Goal: Use online tool/utility: Use online tool/utility

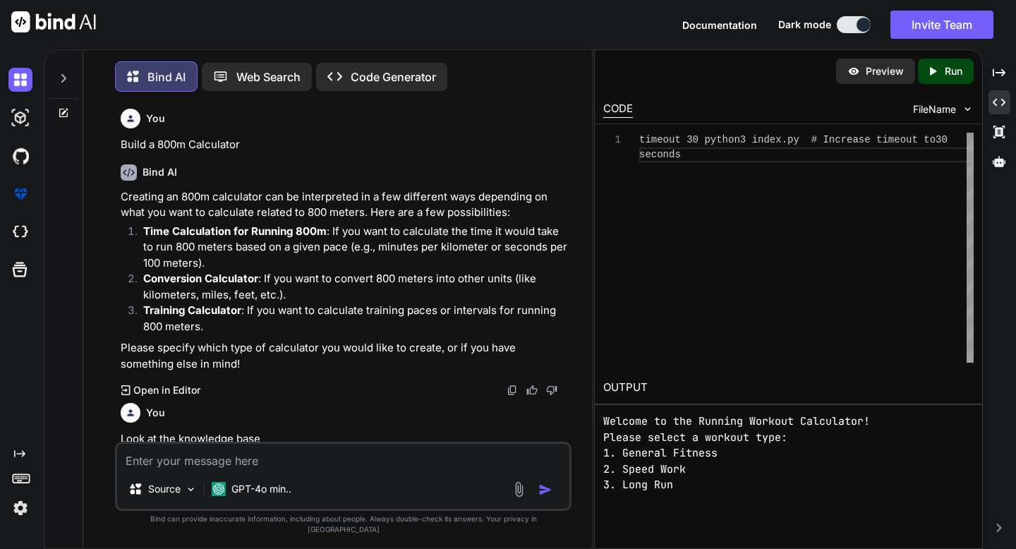
scroll to position [49, 0]
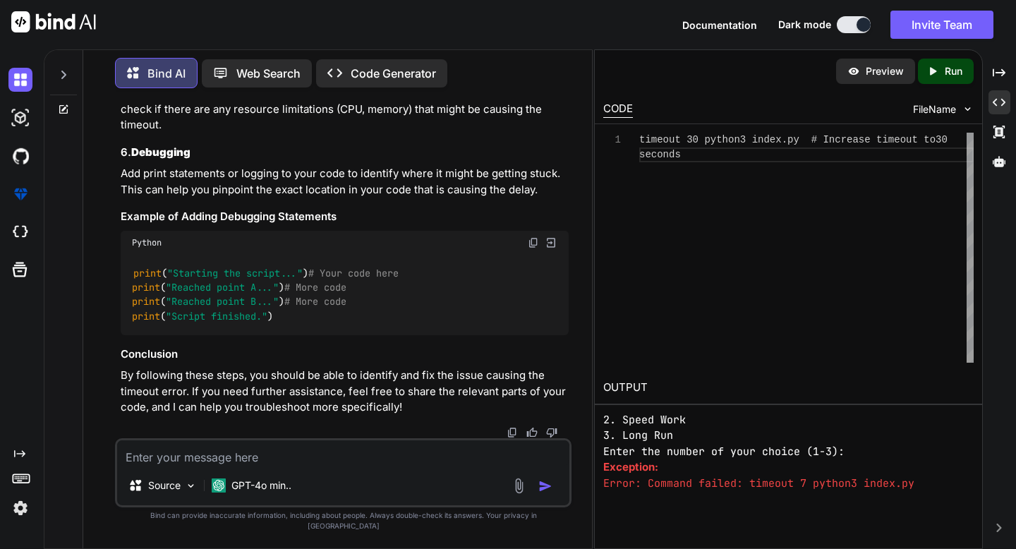
click at [67, 105] on icon at bounding box center [63, 109] width 11 height 11
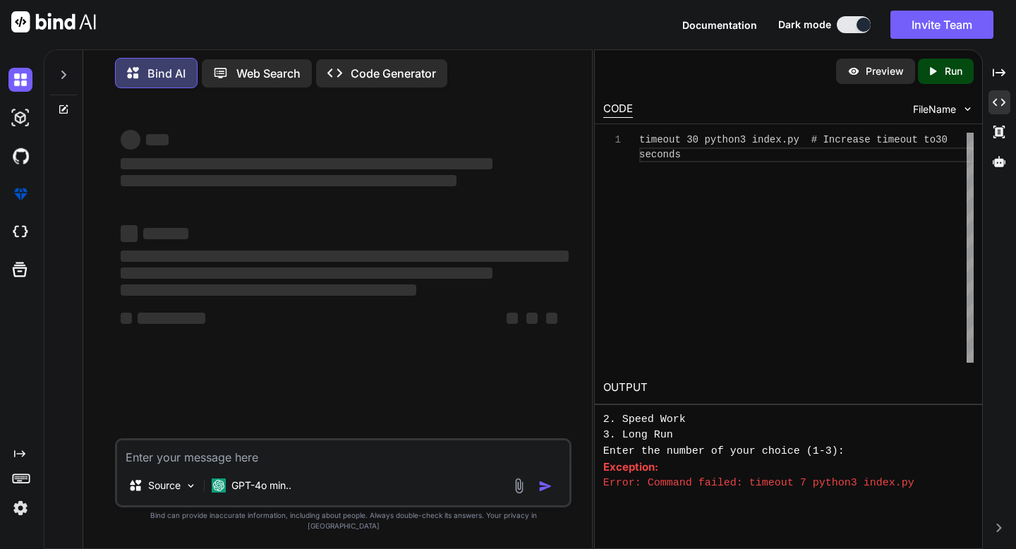
scroll to position [0, 0]
type textarea "x"
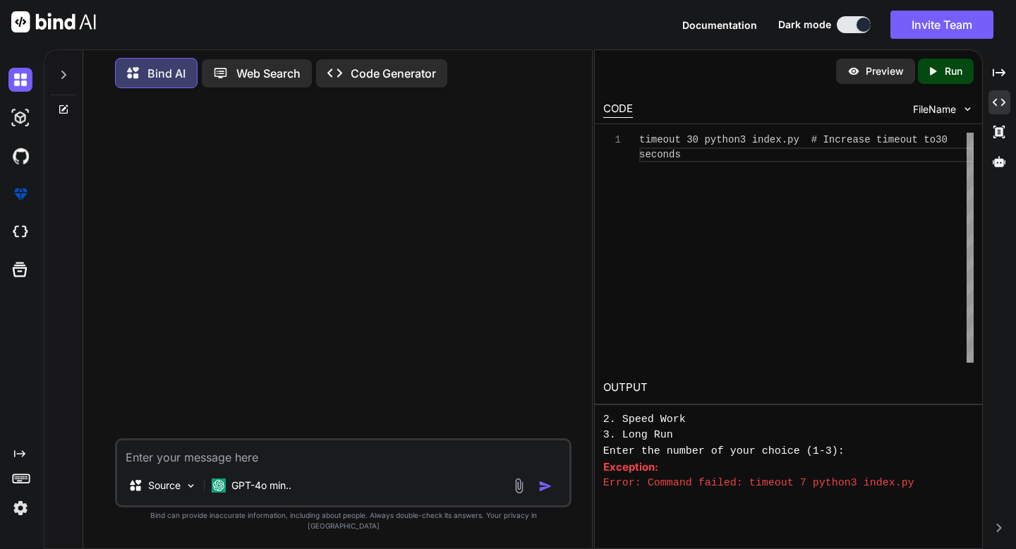
click at [164, 465] on textarea at bounding box center [342, 452] width 451 height 25
paste textarea "[URL][DOMAIN_NAME]"
type textarea "[URL][DOMAIN_NAME]"
click at [164, 465] on textarea "[URL][DOMAIN_NAME]" at bounding box center [342, 452] width 451 height 25
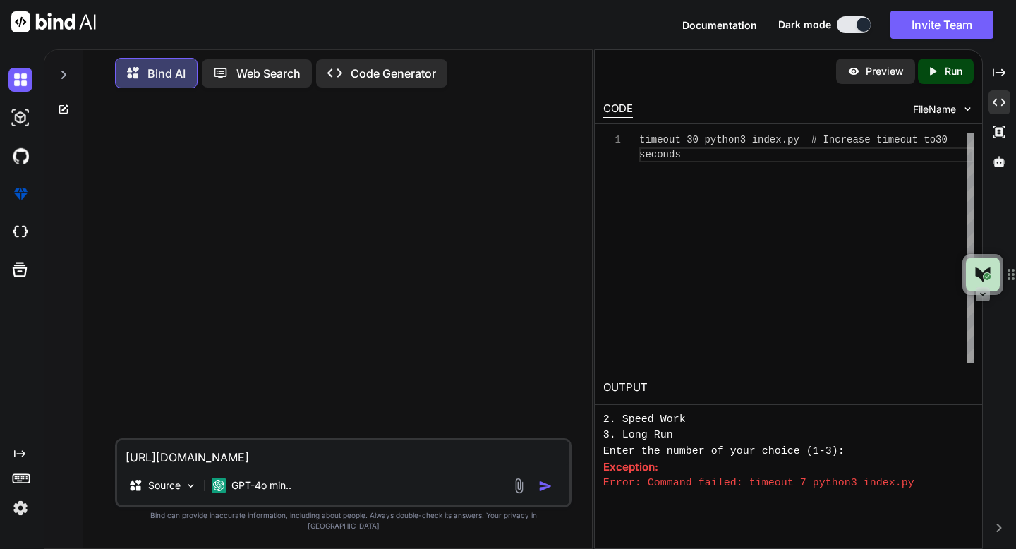
click at [164, 465] on textarea "[URL][DOMAIN_NAME]" at bounding box center [342, 452] width 451 height 25
click at [174, 466] on textarea at bounding box center [342, 452] width 451 height 25
paste textarea "Track & Field Coaching Platform - Product Requirements Document 1. Product Visi…"
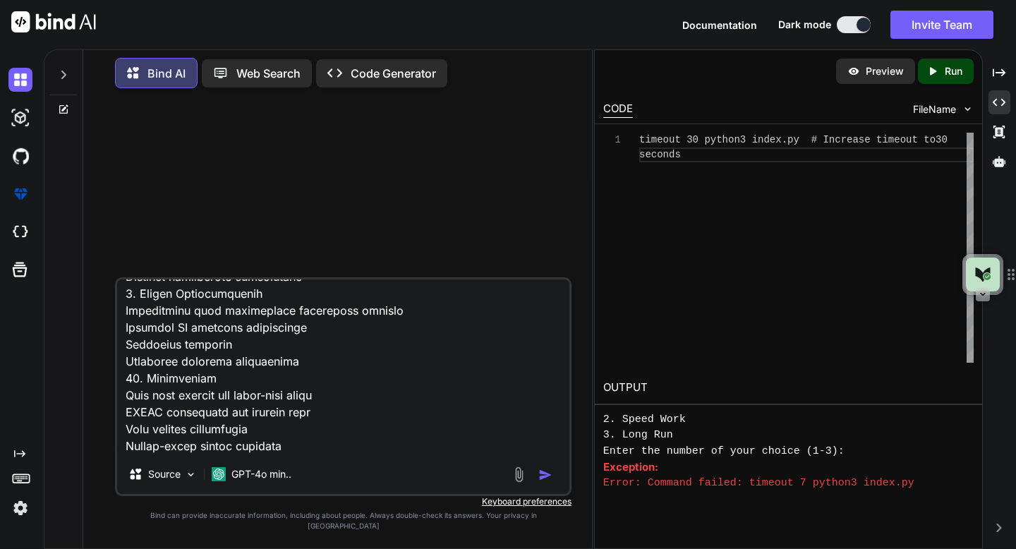
type textarea "Track & Field Coaching Platform - Product Requirements Document 1. Product Visi…"
click at [545, 482] on img "button" at bounding box center [545, 475] width 14 height 14
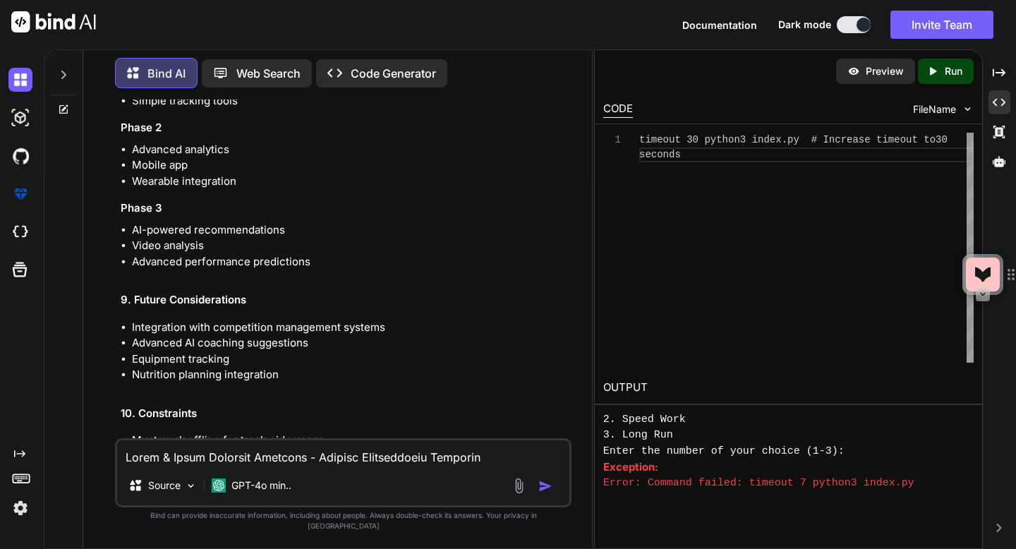
scroll to position [2320, 0]
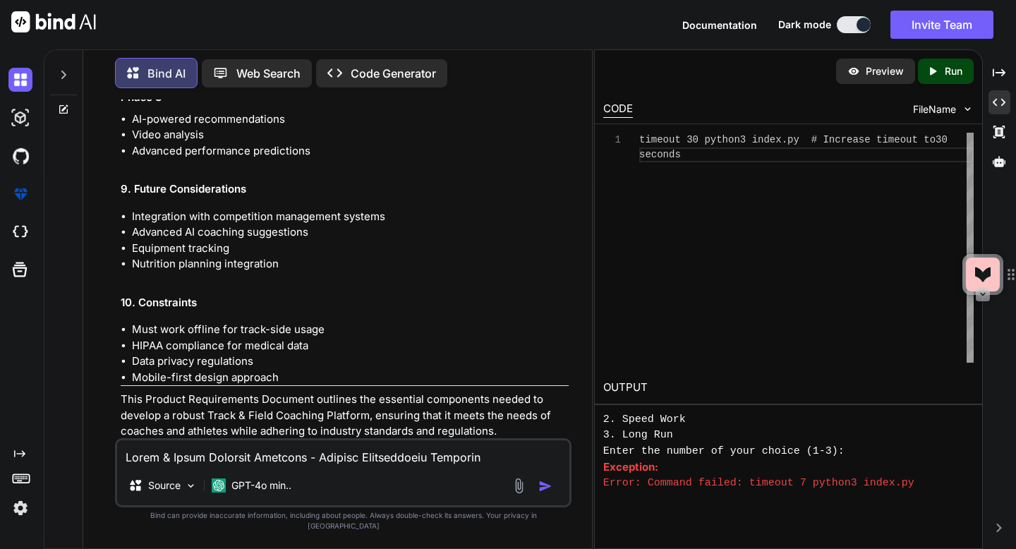
click at [351, 66] on icon "Created with Pixso." at bounding box center [338, 73] width 23 height 15
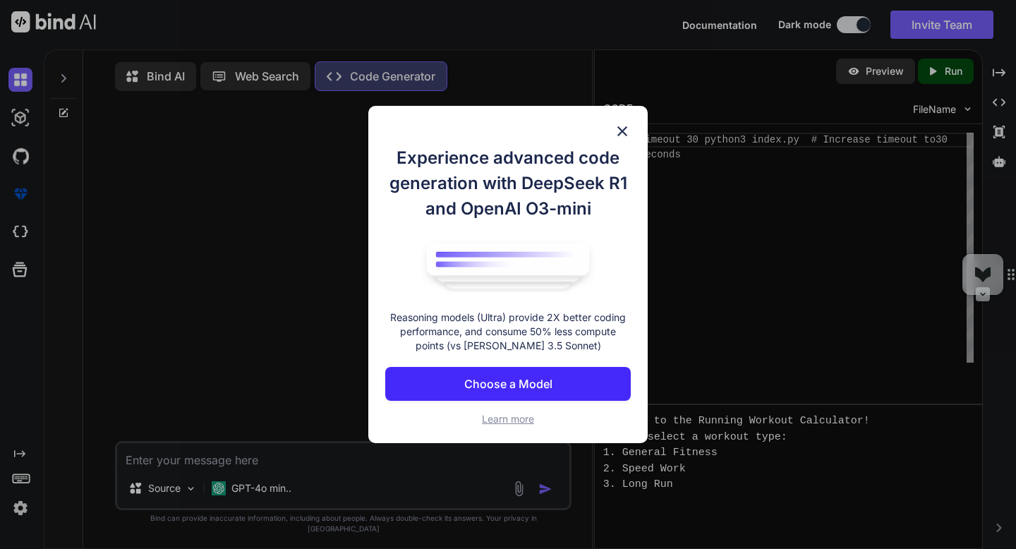
click at [621, 128] on img at bounding box center [622, 131] width 17 height 17
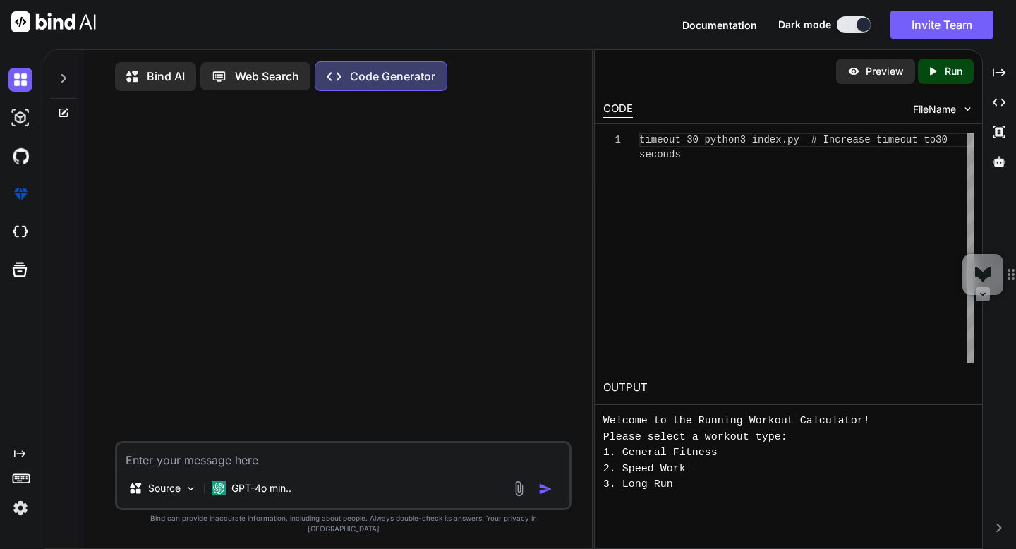
click at [165, 75] on p "Bind AI" at bounding box center [166, 76] width 38 height 17
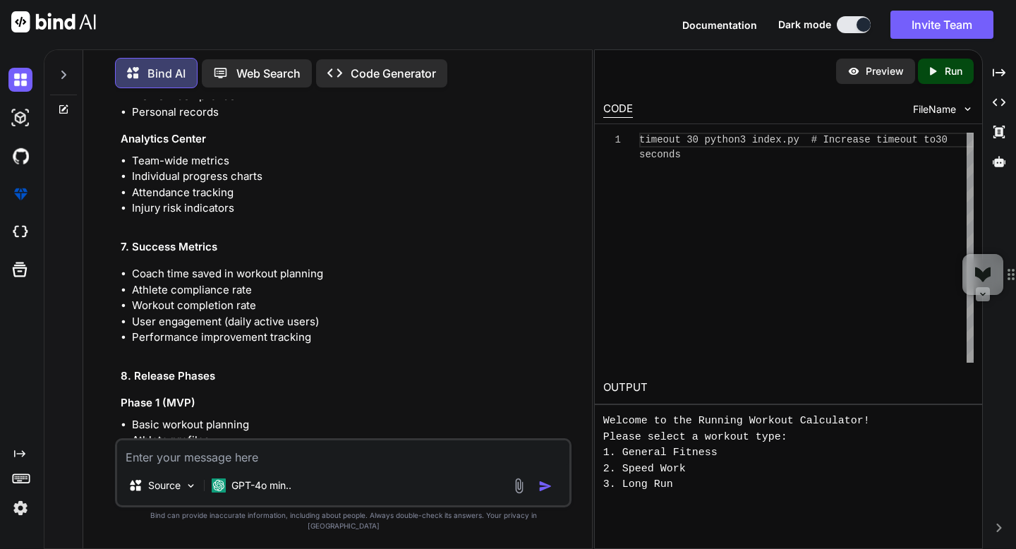
scroll to position [2320, 0]
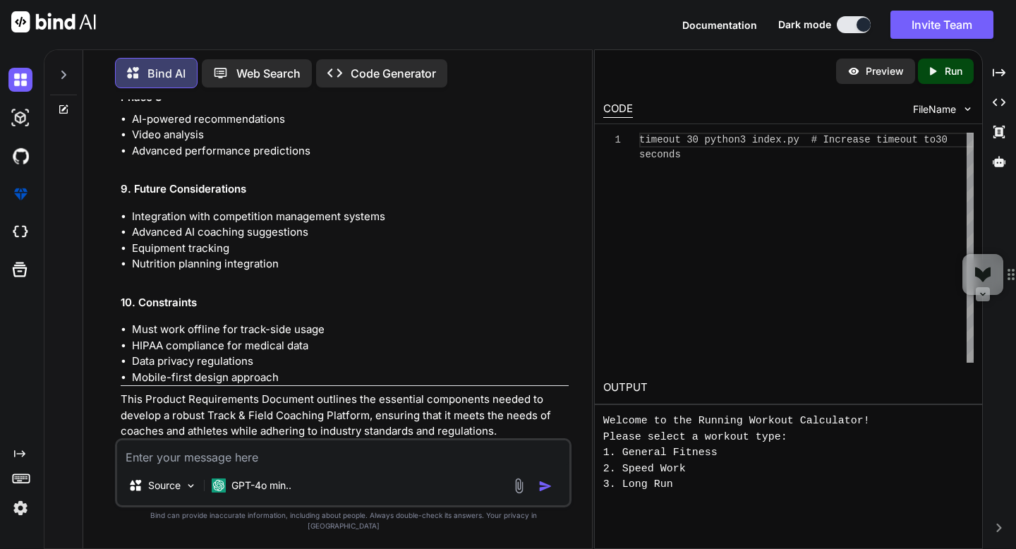
click at [188, 451] on p "Open in Editor" at bounding box center [166, 458] width 67 height 14
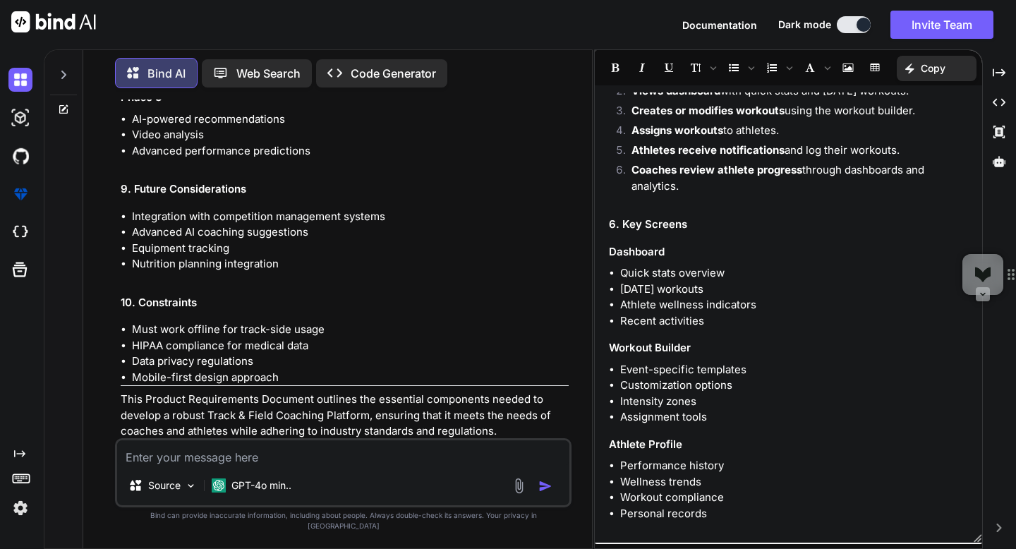
scroll to position [0, 0]
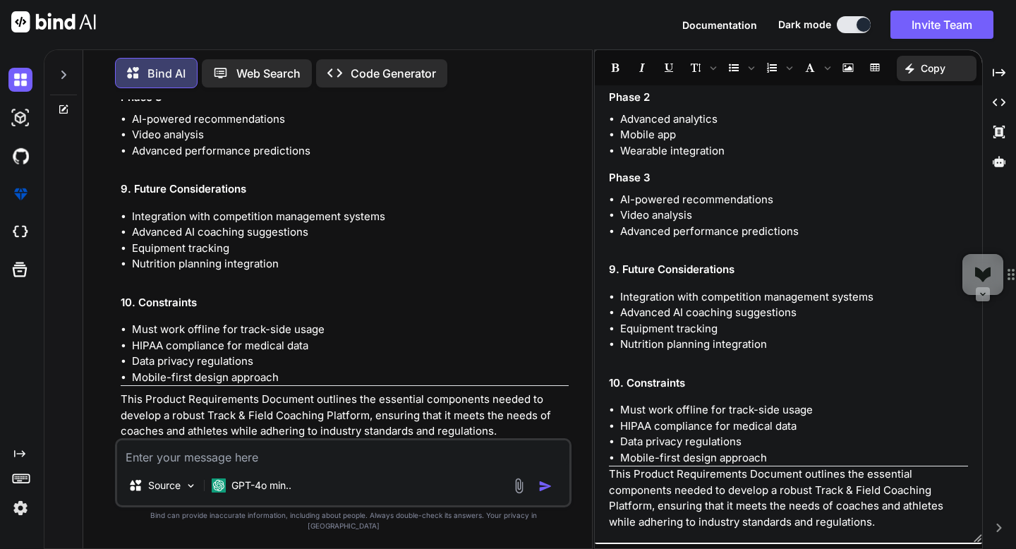
click at [343, 466] on textarea at bounding box center [342, 452] width 451 height 25
type textarea "Build this app"
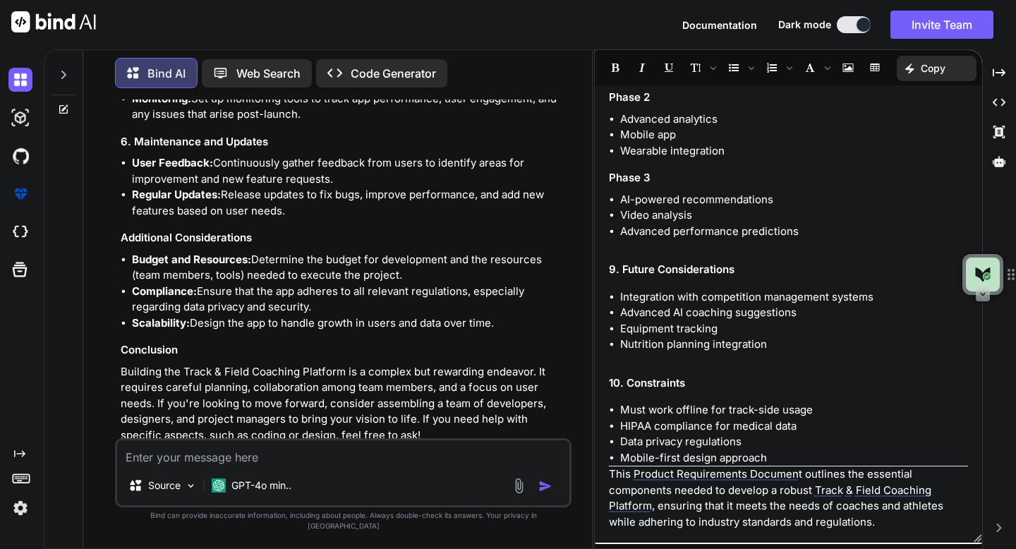
scroll to position [3455, 0]
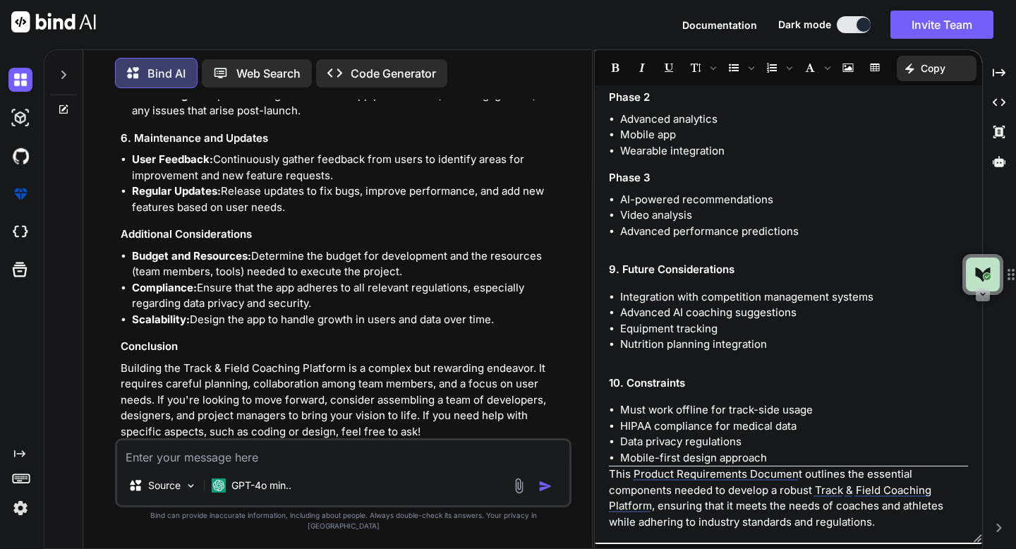
click at [198, 463] on textarea at bounding box center [342, 452] width 451 height 25
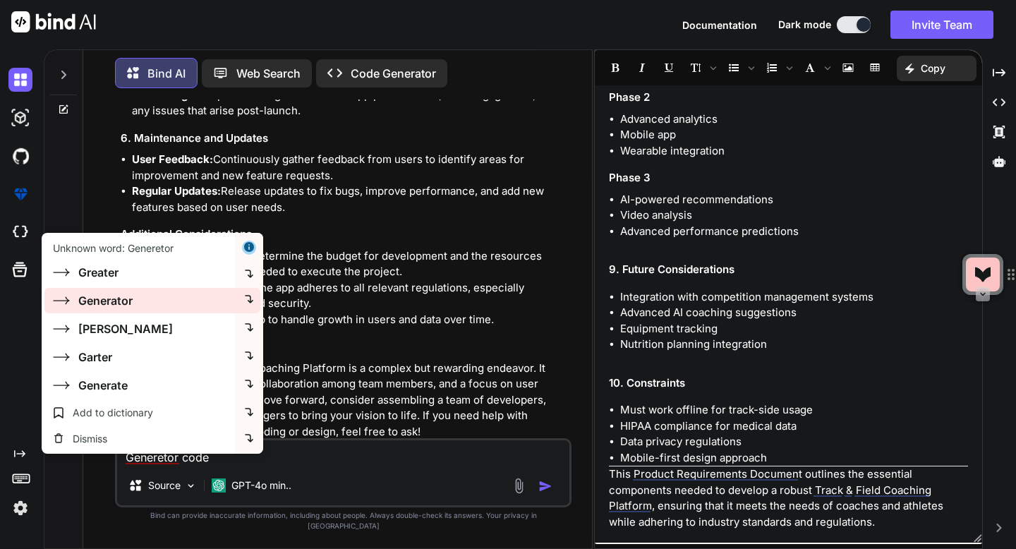
click at [121, 300] on div "Generator" at bounding box center [105, 300] width 54 height 17
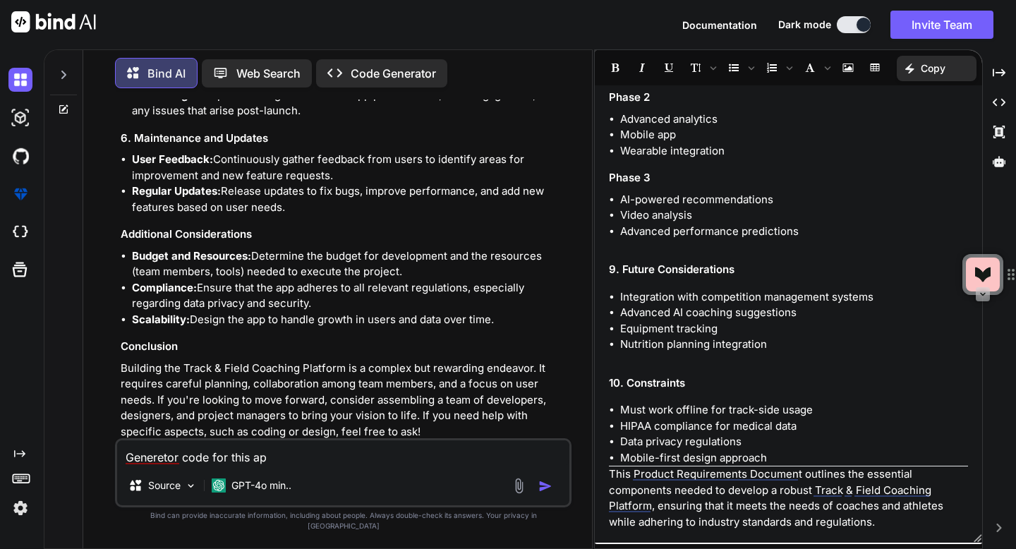
type textarea "Generetor code for this app"
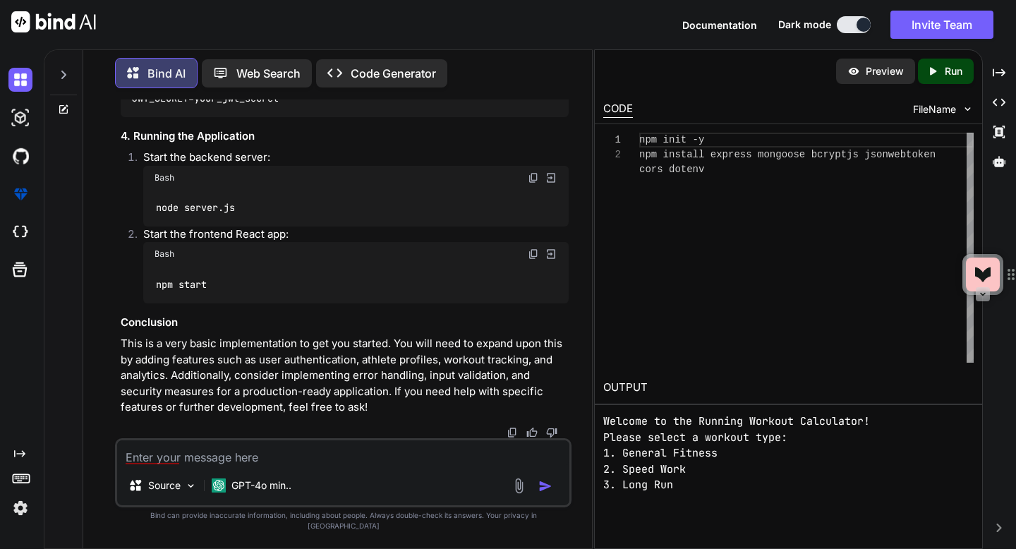
scroll to position [6248, 0]
click at [935, 67] on icon "Created with Pixso." at bounding box center [932, 71] width 13 height 13
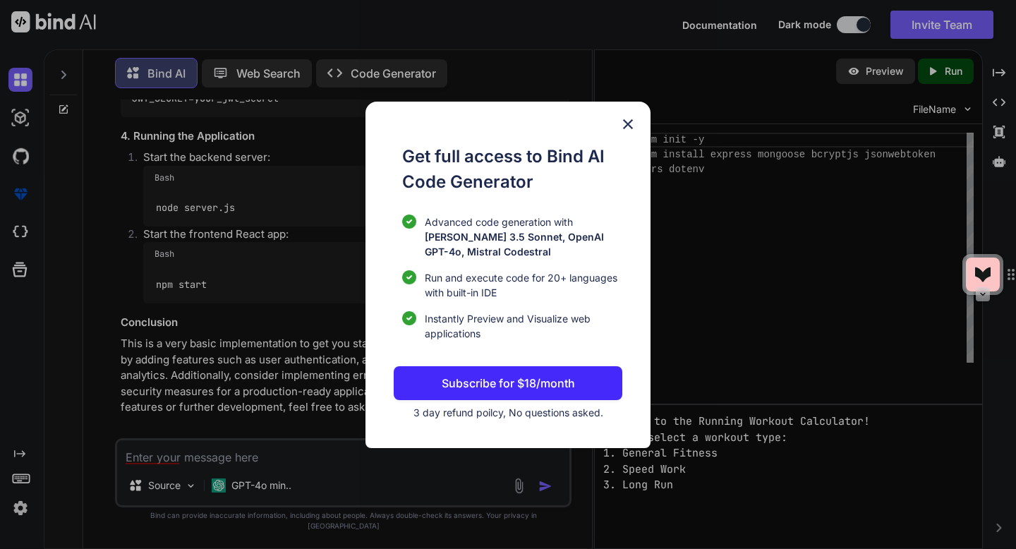
click at [633, 127] on img at bounding box center [627, 124] width 17 height 17
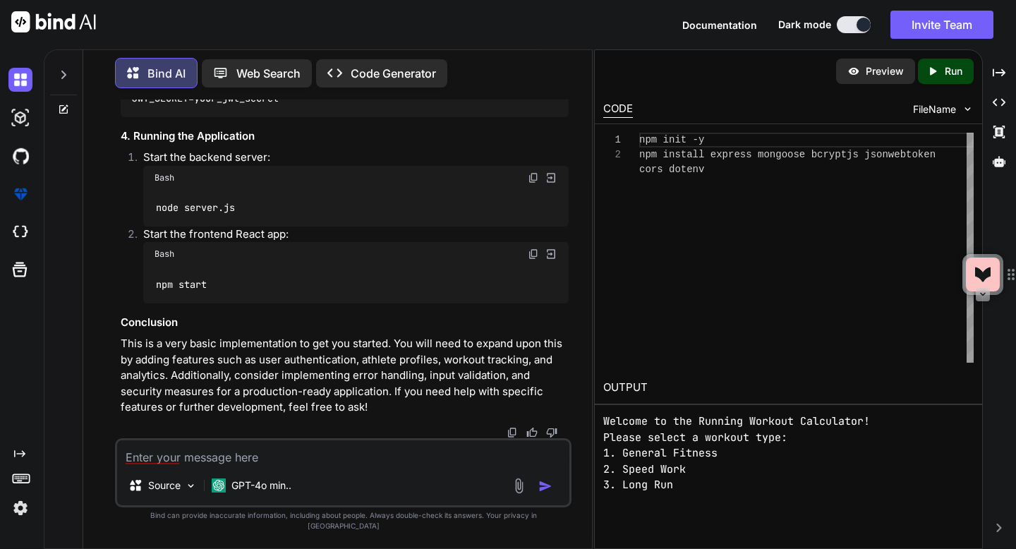
click at [930, 82] on div "Created with Pixso. Run" at bounding box center [946, 71] width 56 height 25
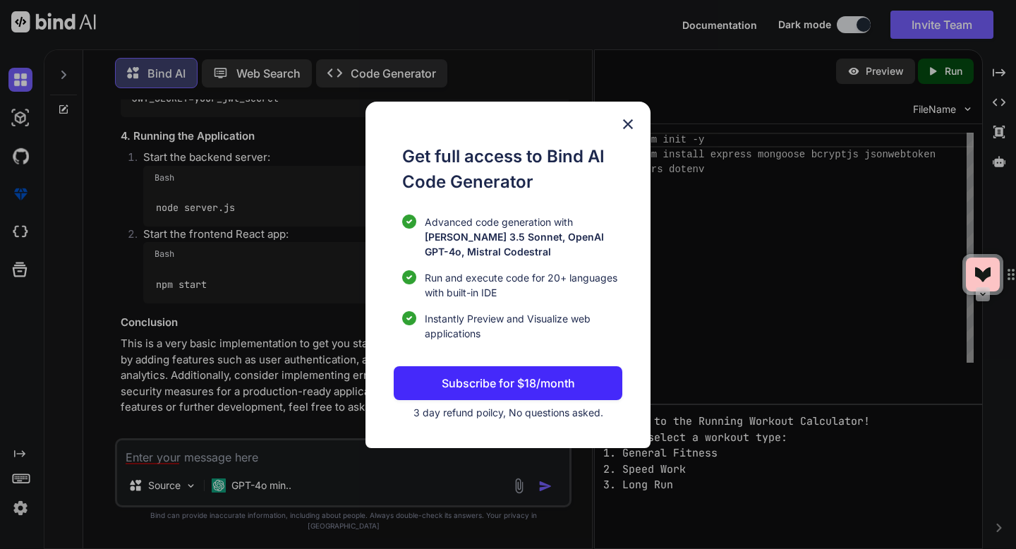
click at [629, 127] on img at bounding box center [627, 124] width 17 height 17
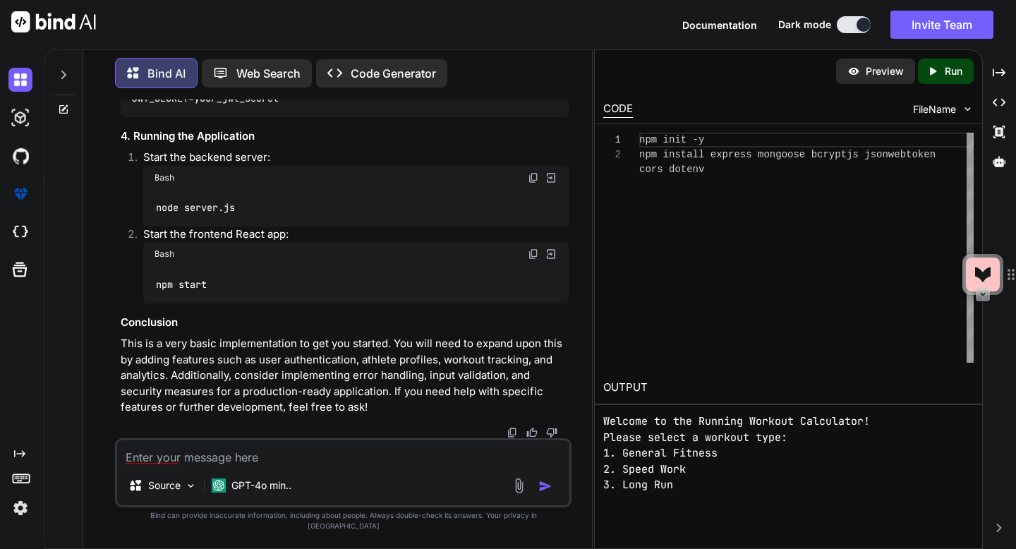
click at [860, 73] on div "Preview" at bounding box center [875, 71] width 79 height 25
click at [16, 118] on img at bounding box center [20, 118] width 24 height 24
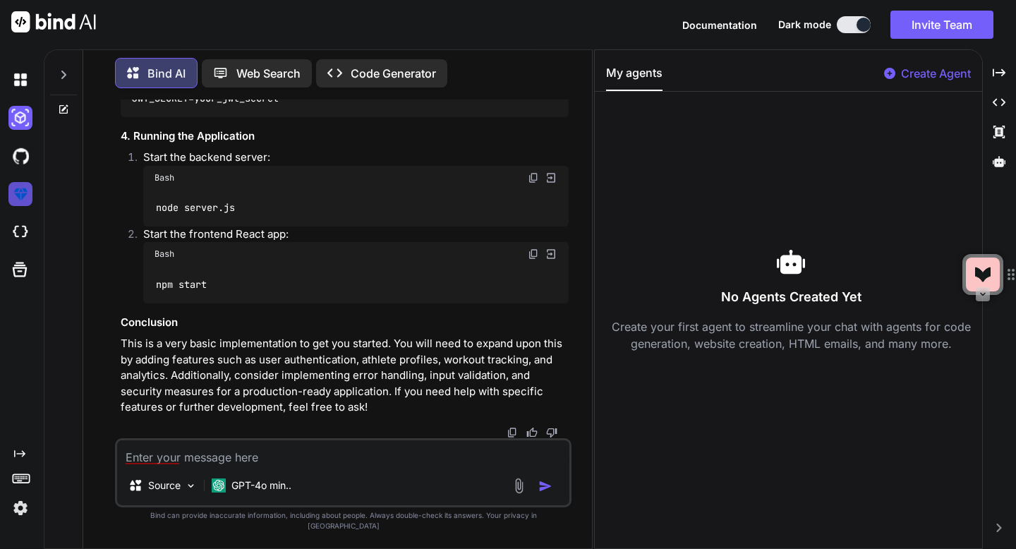
click at [13, 200] on img at bounding box center [20, 194] width 24 height 24
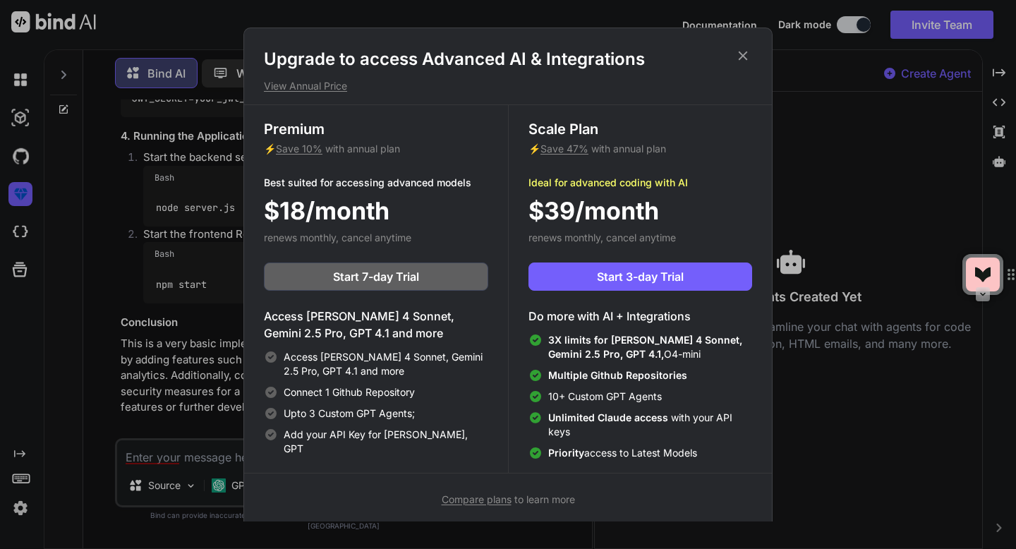
click at [17, 229] on div "Upgrade to access Advanced AI & Integrations View Annual Price Premium ⚡ Save 1…" at bounding box center [508, 274] width 1016 height 549
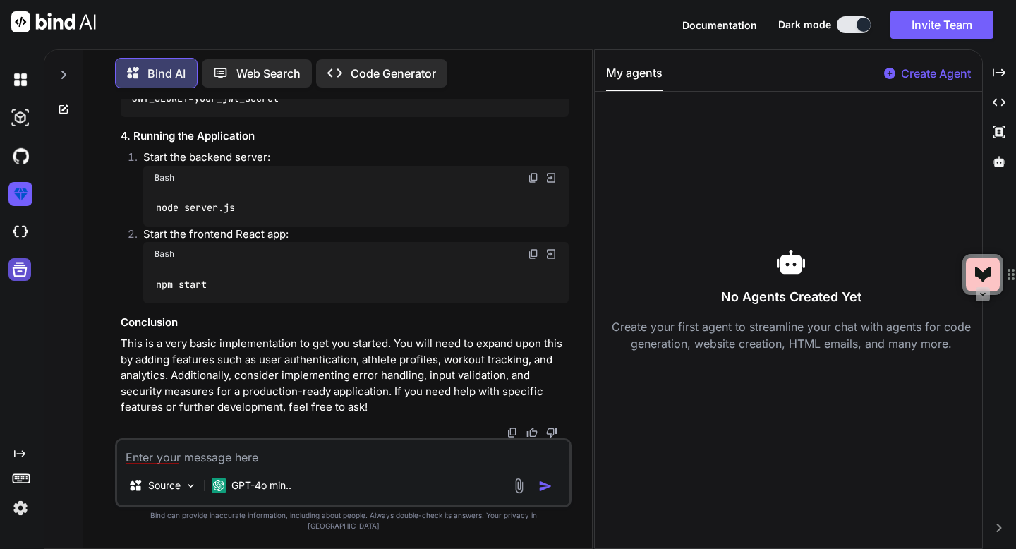
click at [19, 262] on icon at bounding box center [20, 269] width 15 height 15
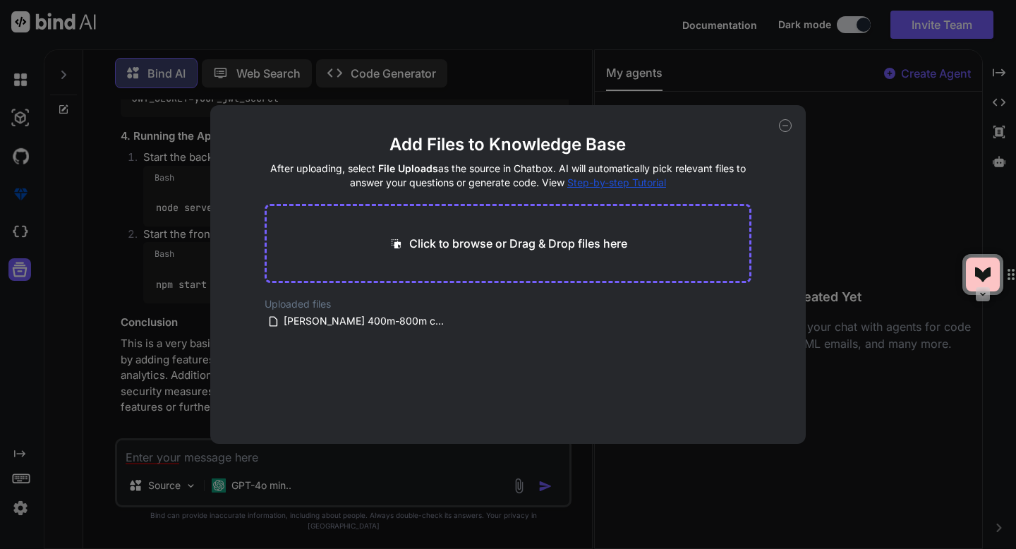
click at [784, 128] on icon at bounding box center [785, 125] width 13 height 13
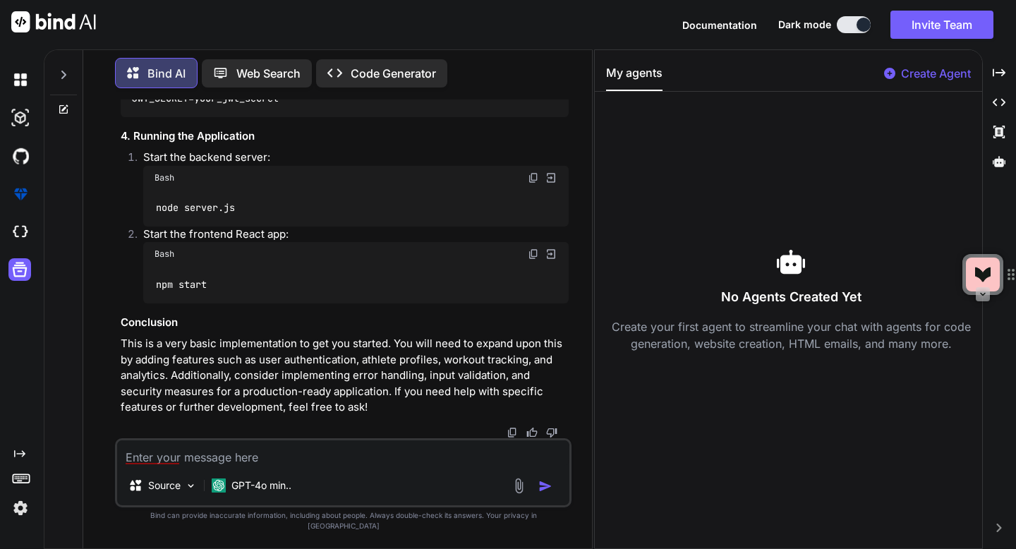
click at [16, 502] on img at bounding box center [20, 508] width 24 height 24
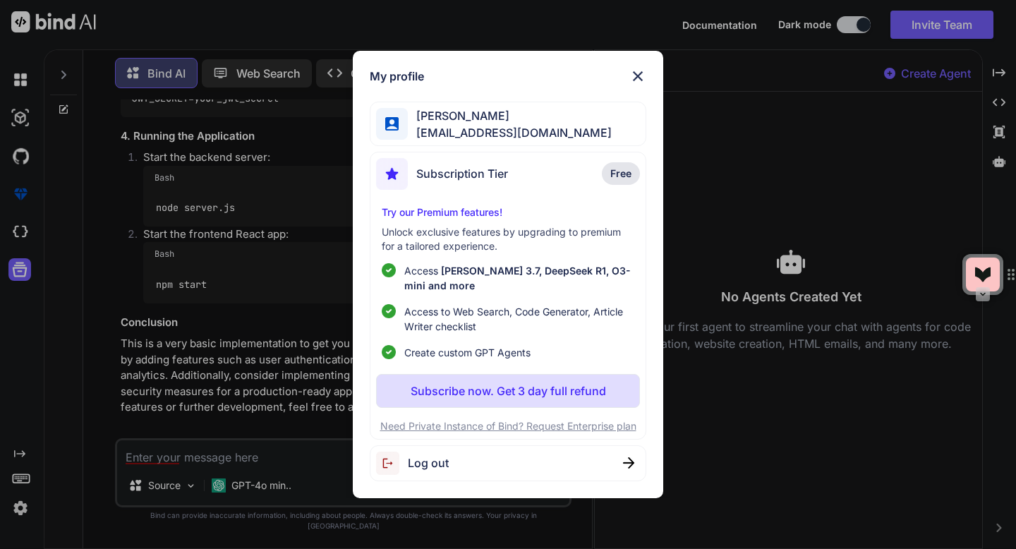
click at [638, 72] on img at bounding box center [637, 76] width 17 height 17
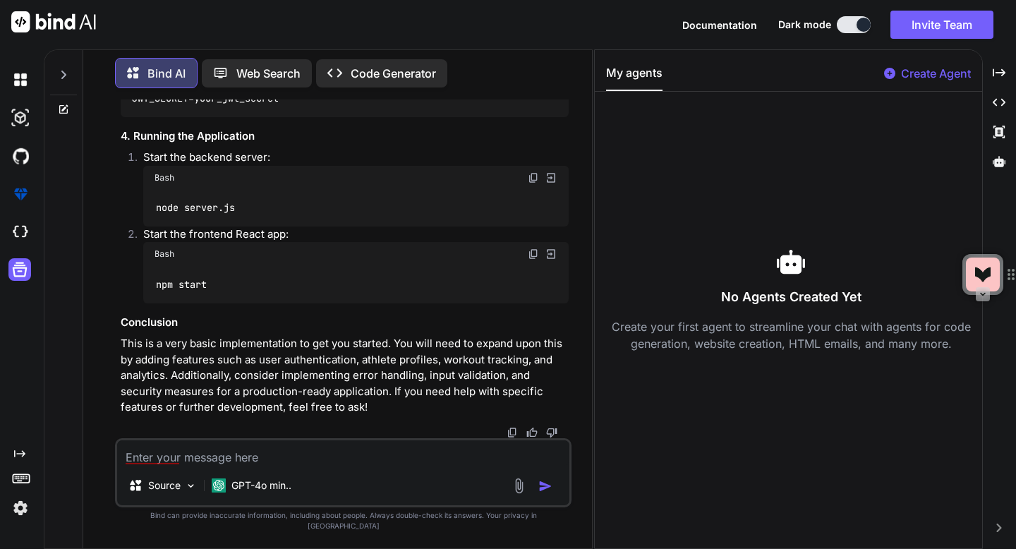
scroll to position [5179, 0]
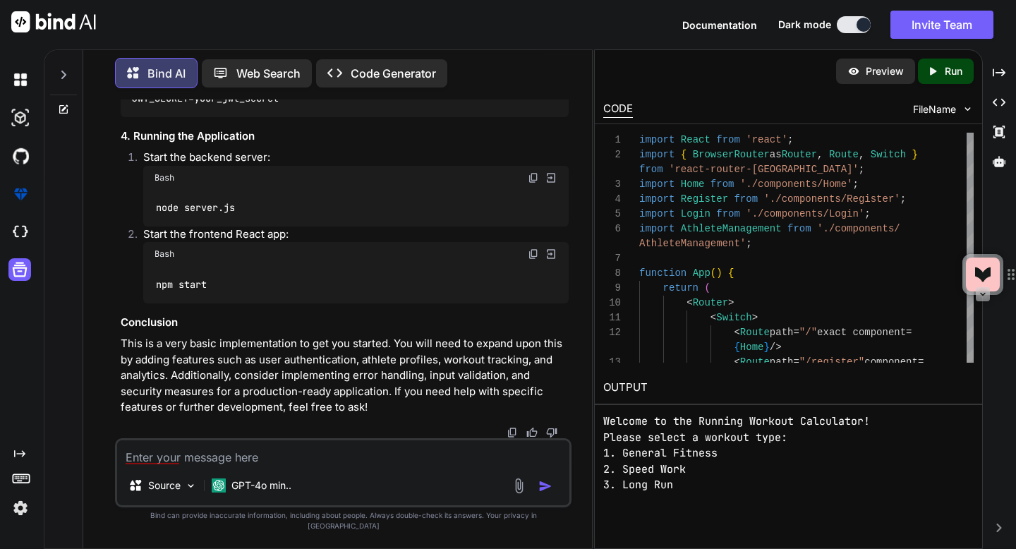
scroll to position [5556, 0]
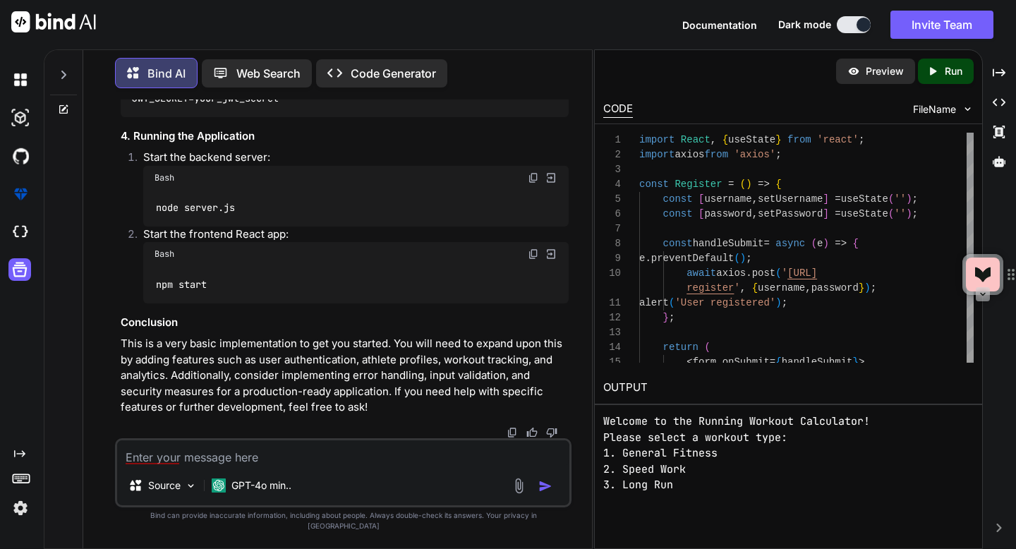
scroll to position [5966, 0]
click at [550, 60] on img at bounding box center [550, 53] width 13 height 13
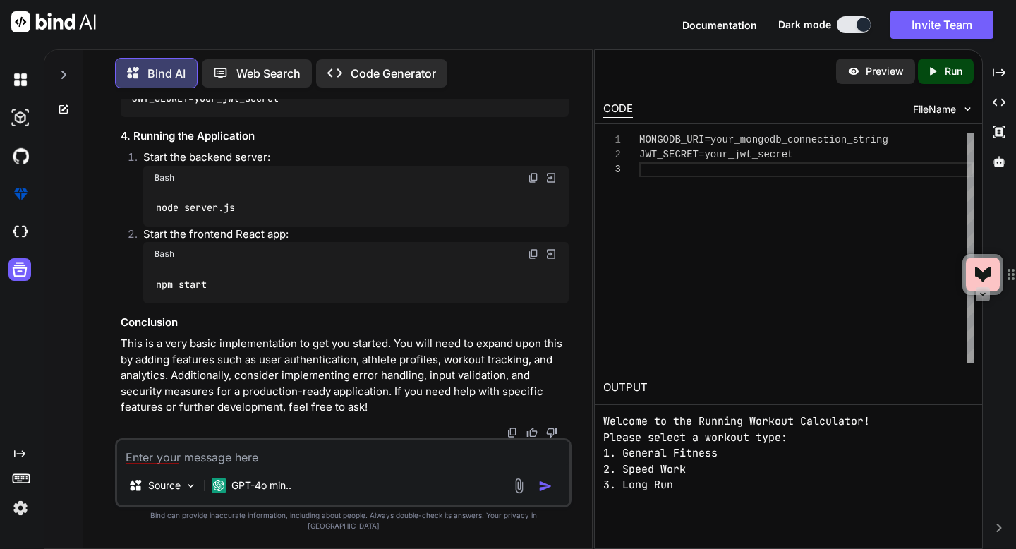
scroll to position [6102, 0]
click at [550, 184] on img at bounding box center [550, 177] width 13 height 13
click at [548, 260] on img at bounding box center [550, 254] width 13 height 13
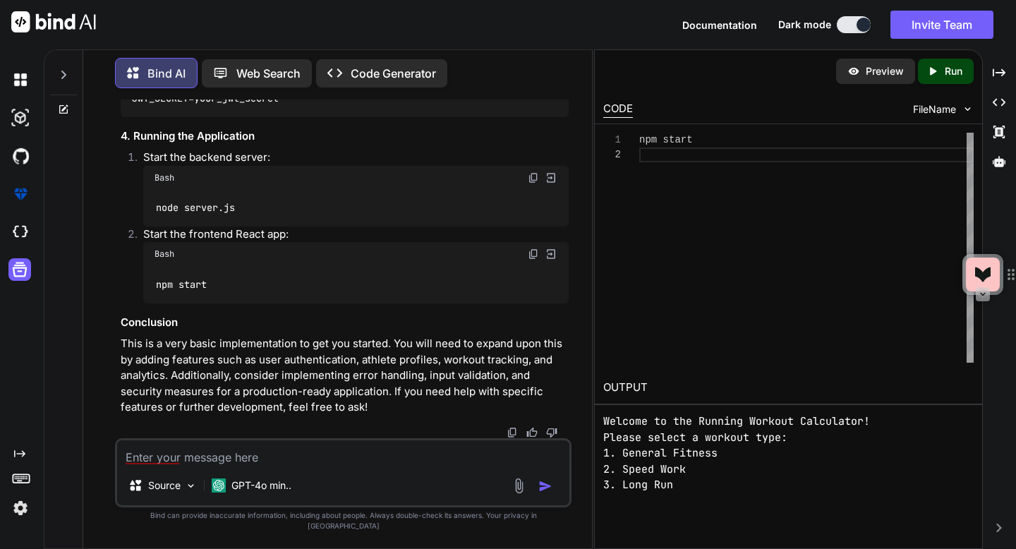
click at [931, 72] on icon at bounding box center [933, 71] width 6 height 8
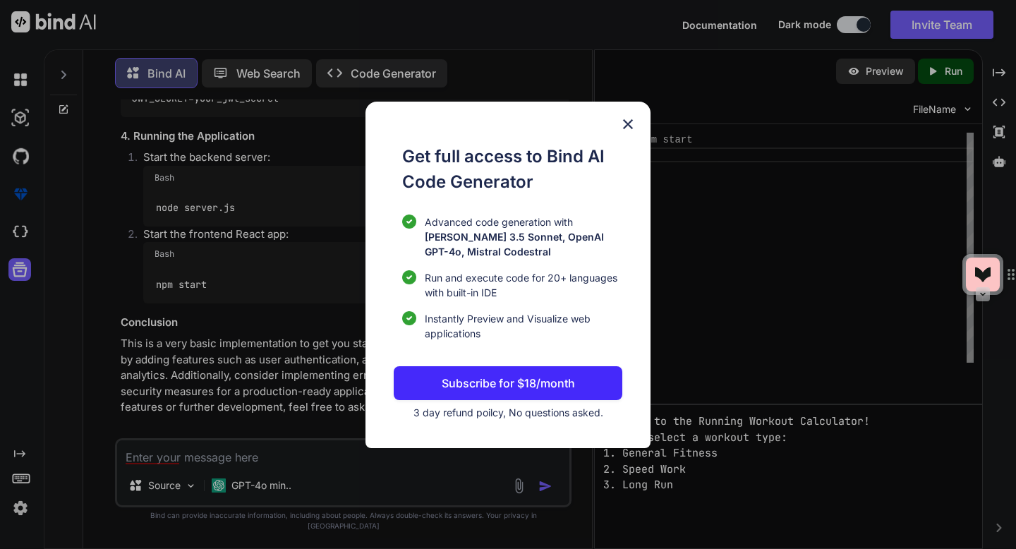
click at [628, 129] on img at bounding box center [627, 124] width 17 height 17
